Goal: Check status: Verify the current state of an ongoing process or item

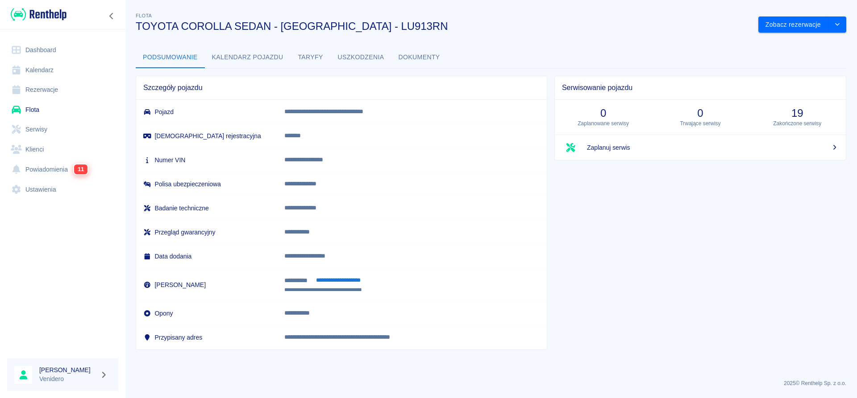
click at [46, 130] on link "Serwisy" at bounding box center [62, 130] width 111 height 20
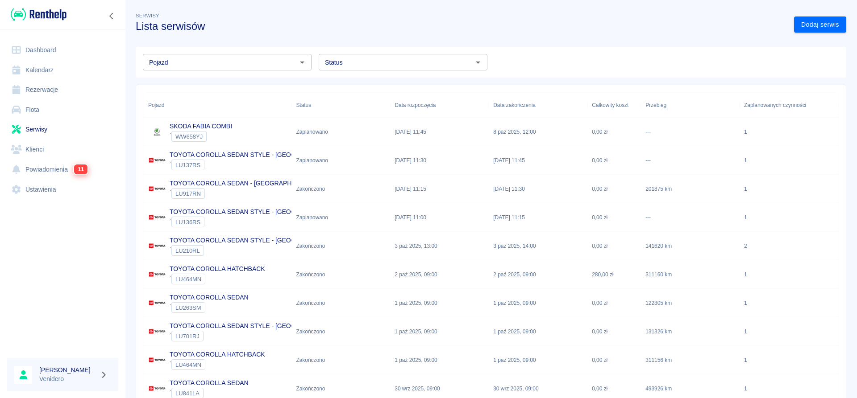
click at [369, 68] on div "Status" at bounding box center [403, 62] width 169 height 17
click at [362, 83] on li "Zaplanowano" at bounding box center [403, 81] width 169 height 15
type input "Zaplanowano"
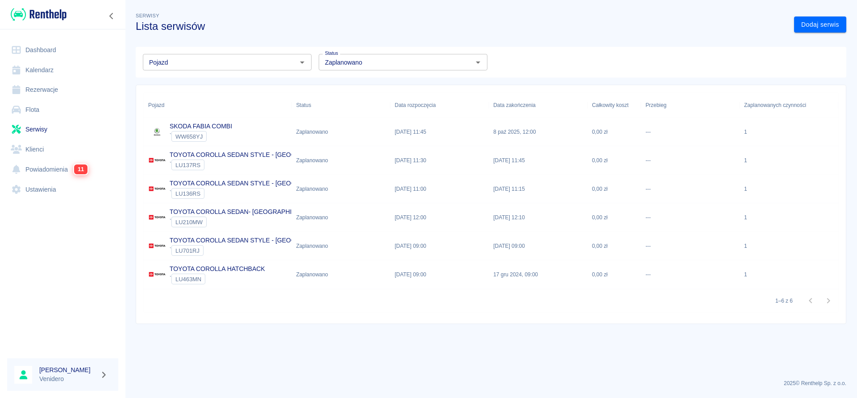
click at [213, 183] on p "TOYOTA COROLLA SEDAN STYLE - [GEOGRAPHIC_DATA]" at bounding box center [255, 183] width 170 height 9
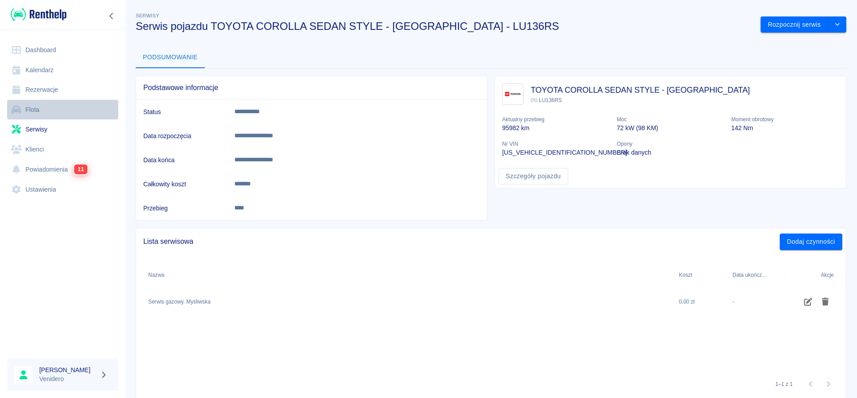
click at [34, 113] on link "Flota" at bounding box center [62, 110] width 111 height 20
